Goal: Task Accomplishment & Management: Use online tool/utility

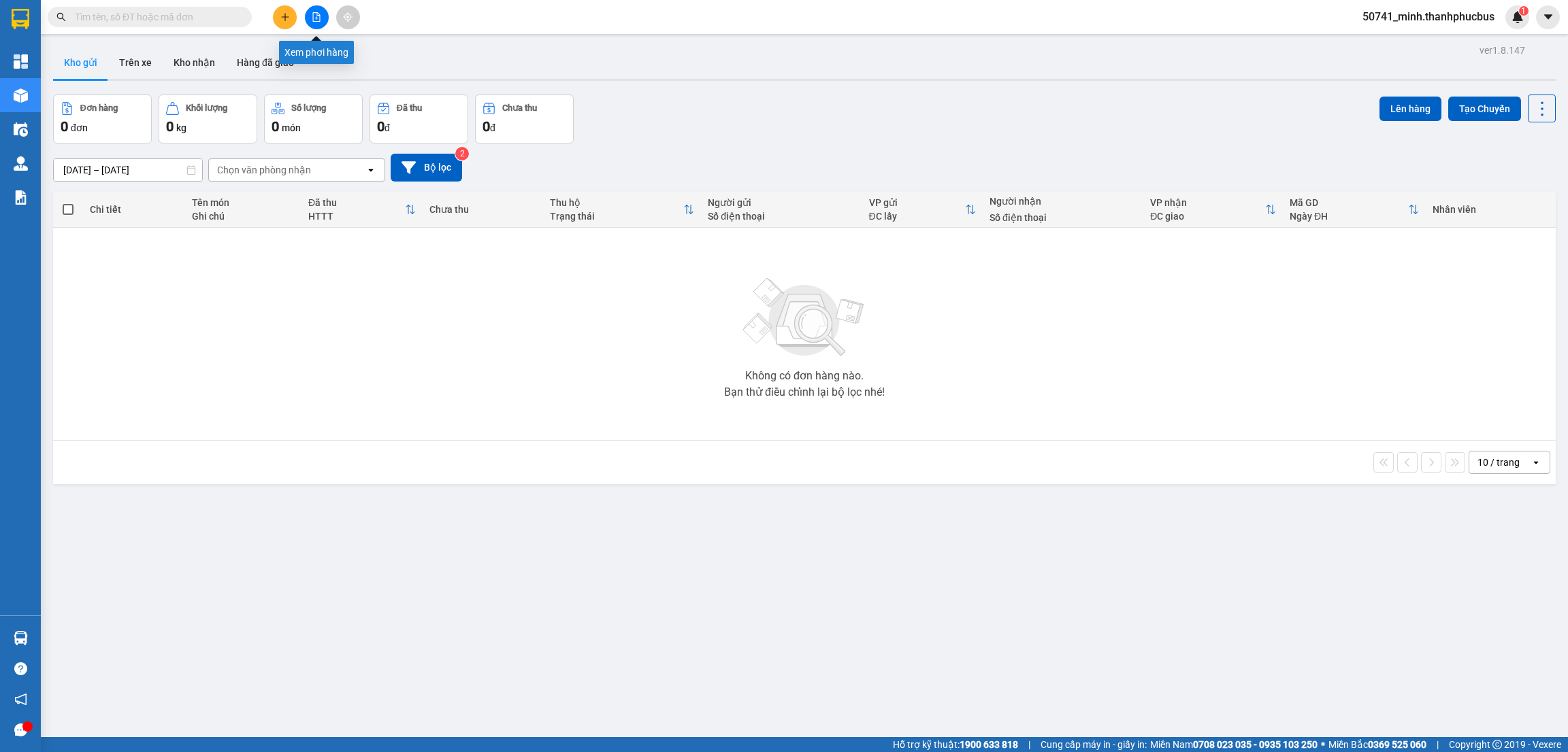
click at [319, 20] on icon "file-add" at bounding box center [316, 17] width 10 height 10
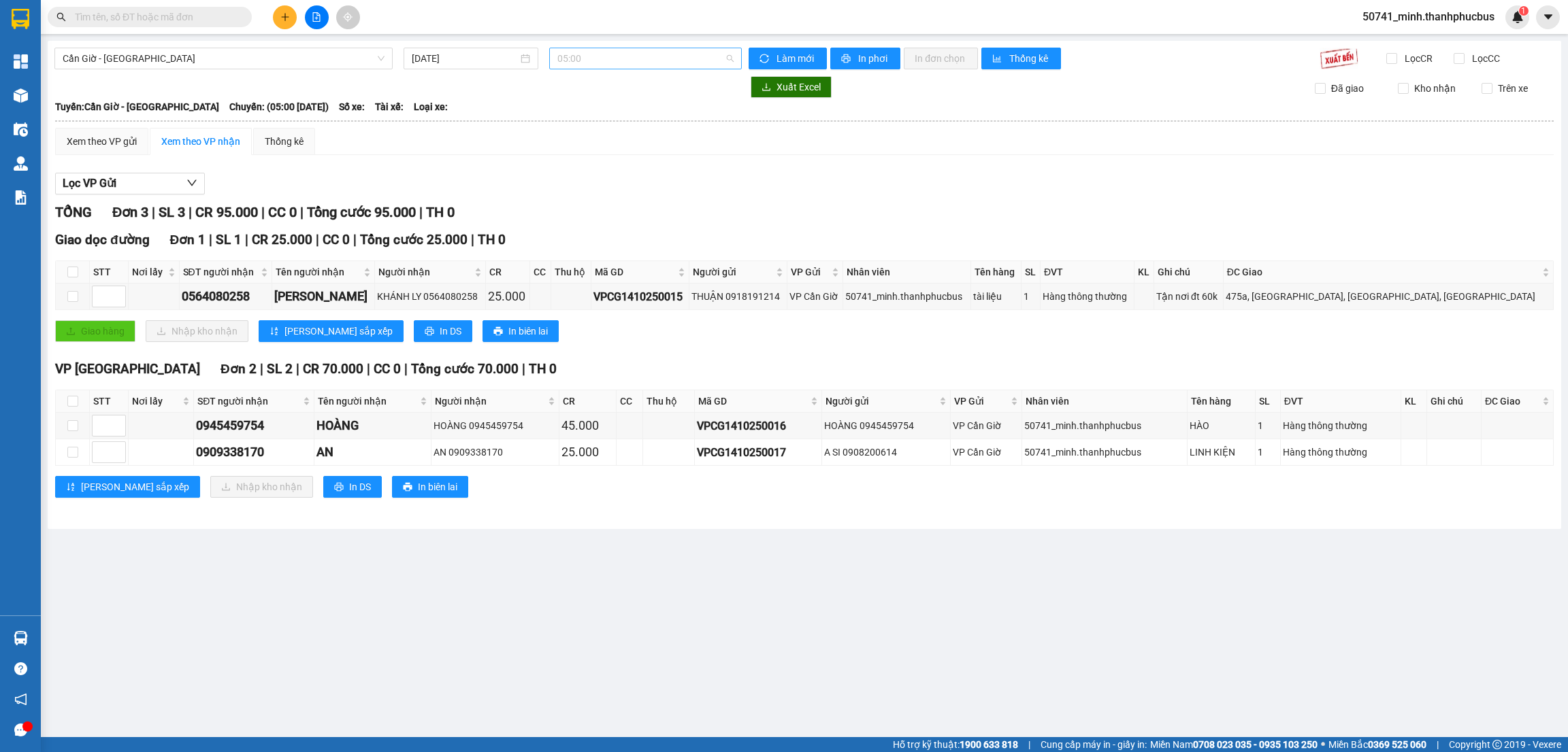
click at [591, 59] on span "05:00" at bounding box center [645, 58] width 176 height 20
click at [582, 187] on div "12:00 - 51B-180.16" at bounding box center [610, 194] width 106 height 15
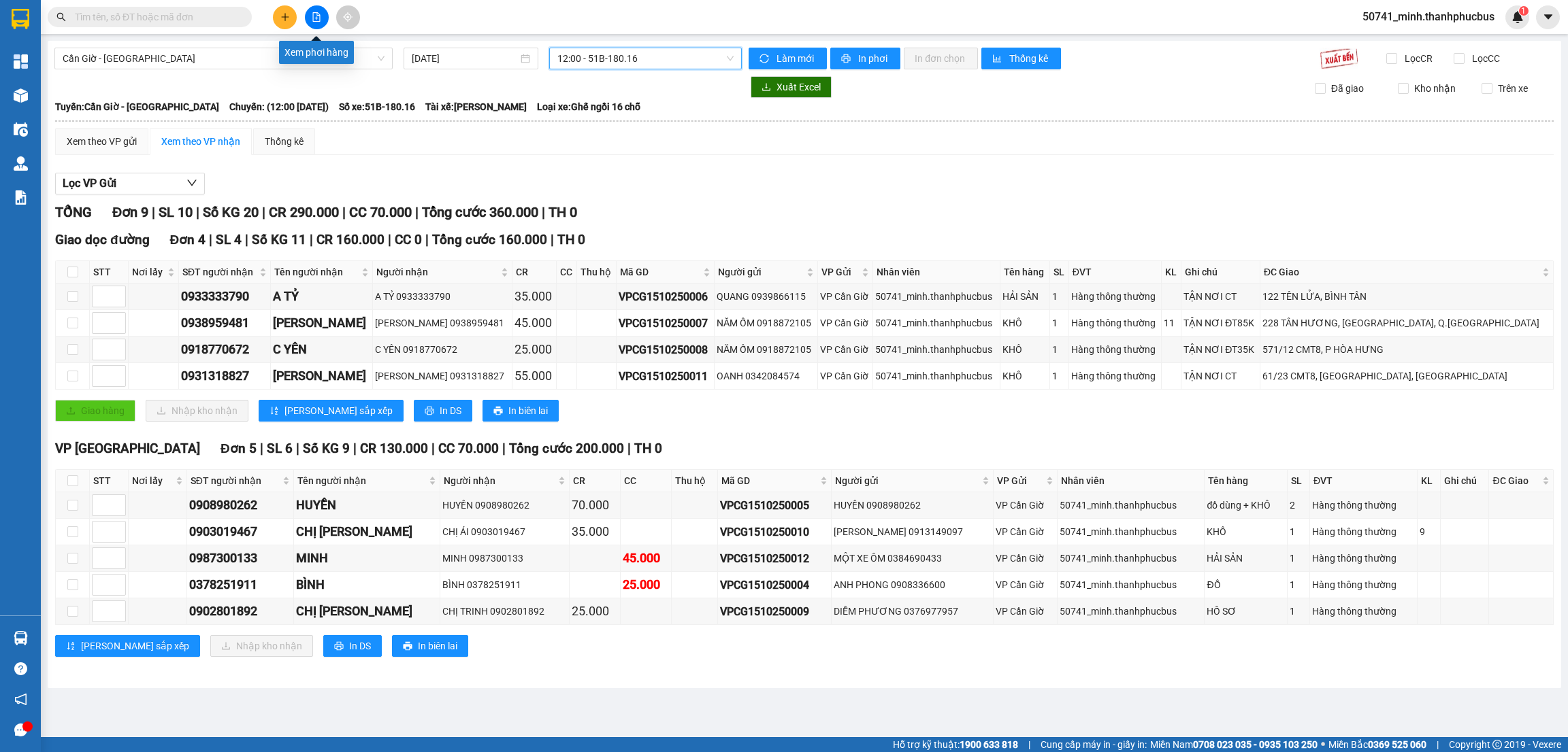
click at [309, 14] on button at bounding box center [316, 17] width 24 height 24
click at [222, 54] on span "Cần Giờ - [GEOGRAPHIC_DATA]" at bounding box center [223, 58] width 322 height 20
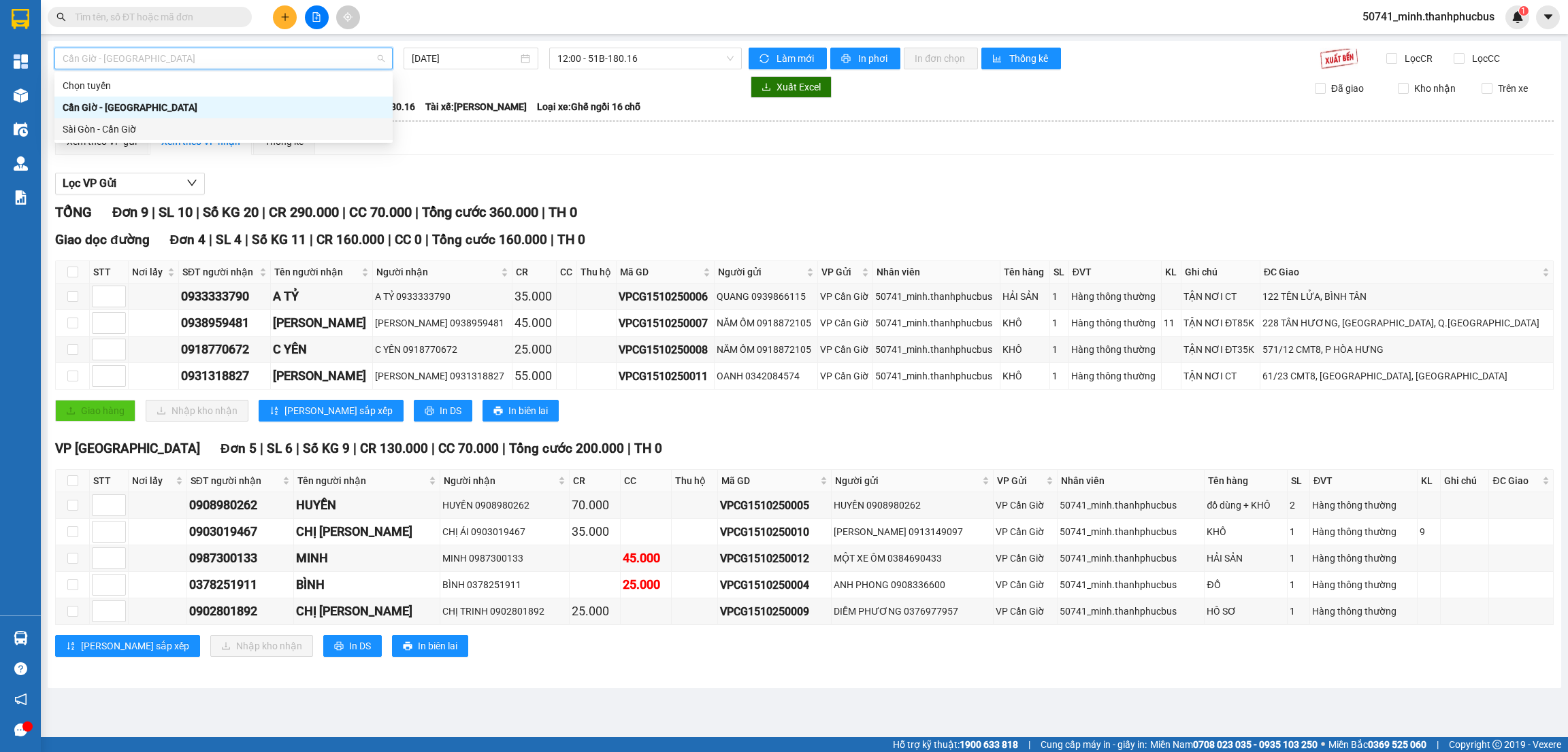
click at [119, 126] on div "Sài Gòn - Cần Giờ" at bounding box center [223, 129] width 322 height 15
type input "[DATE]"
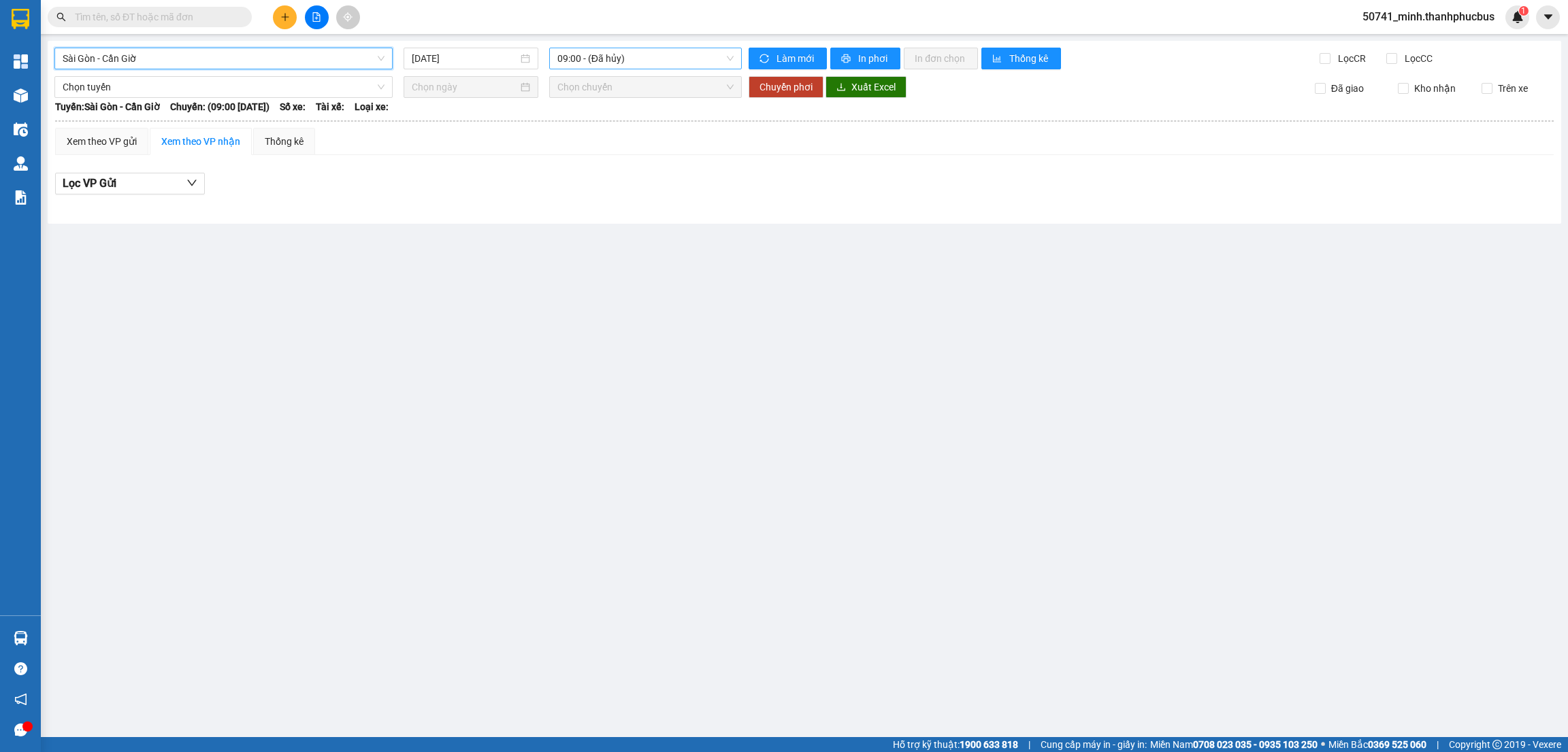
click at [647, 67] on span "09:00 - (Đã hủy)" at bounding box center [645, 58] width 176 height 20
click at [580, 151] on div "11:00" at bounding box center [610, 151] width 106 height 15
